Goal: Check status: Check status

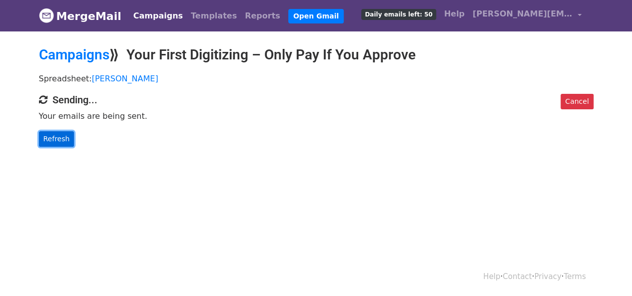
click at [47, 138] on link "Refresh" at bounding box center [56, 138] width 35 height 15
